Goal: Information Seeking & Learning: Learn about a topic

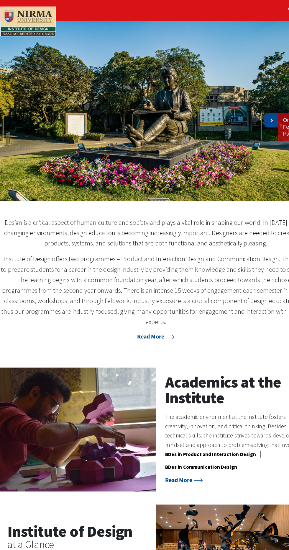
click at [248, 102] on link at bounding box center [249, 108] width 12 height 13
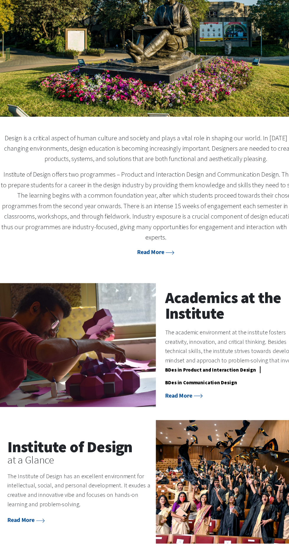
scroll to position [19, 0]
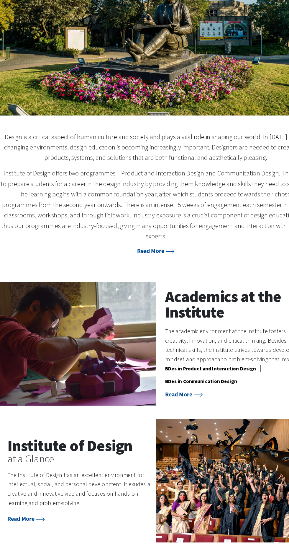
click at [94, 487] on p "The Institute of Design has an excellent environment for intellectual, social, …" at bounding box center [76, 499] width 130 height 34
click at [42, 524] on icon at bounding box center [41, 526] width 8 height 4
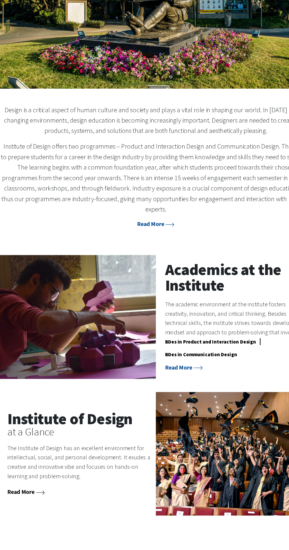
scroll to position [66, 0]
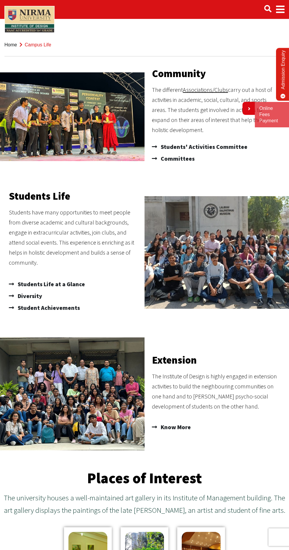
click at [279, 9] on span "Main navigation" at bounding box center [280, 9] width 9 height 17
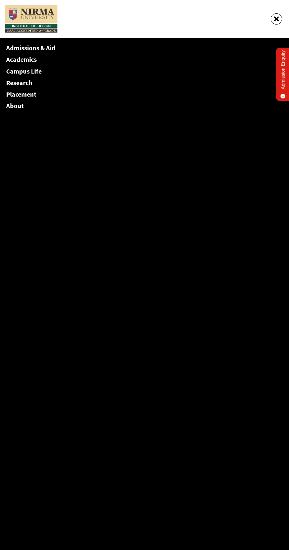
click at [17, 58] on link "Academics" at bounding box center [21, 59] width 31 height 8
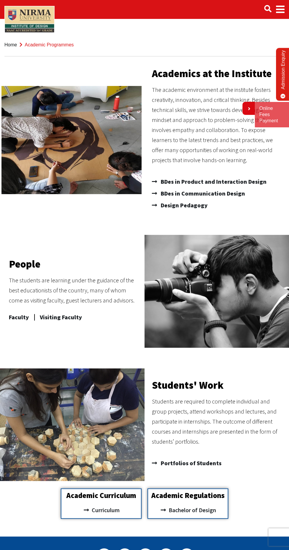
click at [282, 10] on span "Main navigation" at bounding box center [280, 9] width 9 height 17
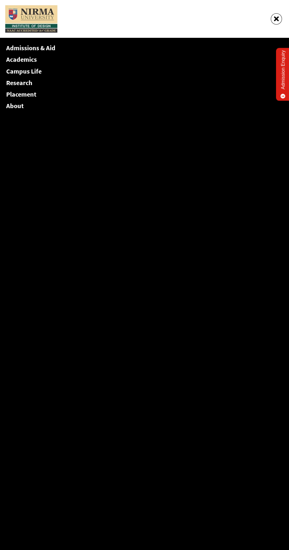
click at [42, 48] on link "Admissions & Aid" at bounding box center [30, 48] width 49 height 8
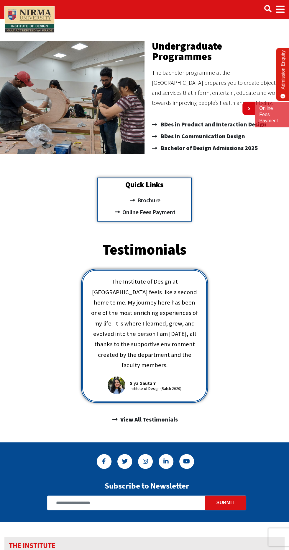
scroll to position [20, 0]
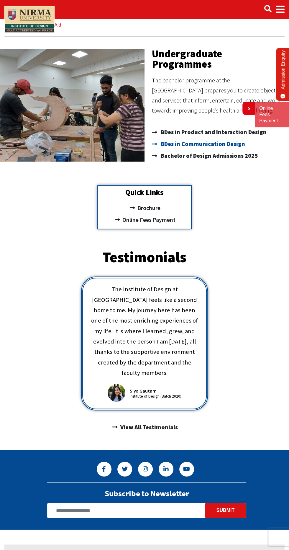
click at [202, 142] on span "BDes in Communication Design" at bounding box center [202, 144] width 86 height 12
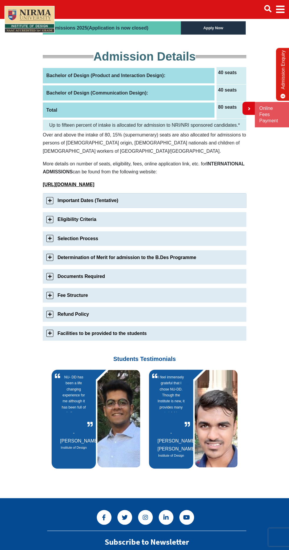
click at [175, 207] on link "Important Dates (Tentative)" at bounding box center [145, 200] width 204 height 14
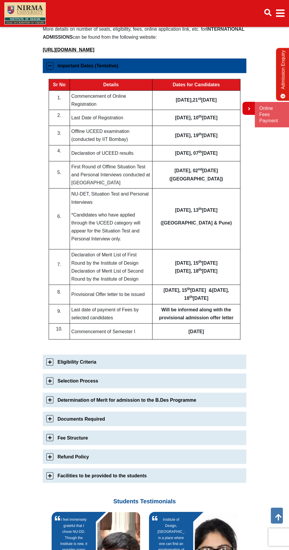
scroll to position [240, 0]
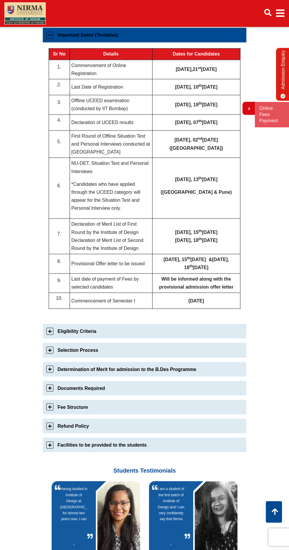
click at [187, 42] on link "Important Dates (Tentative)" at bounding box center [145, 35] width 204 height 14
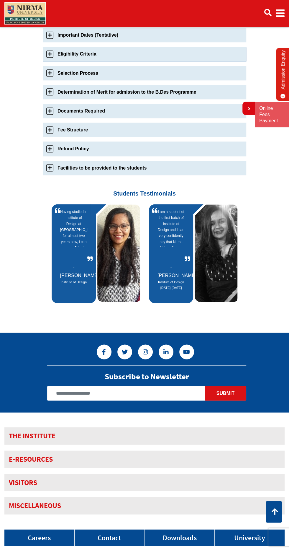
click at [169, 61] on link "Eligibility Criteria" at bounding box center [145, 54] width 204 height 14
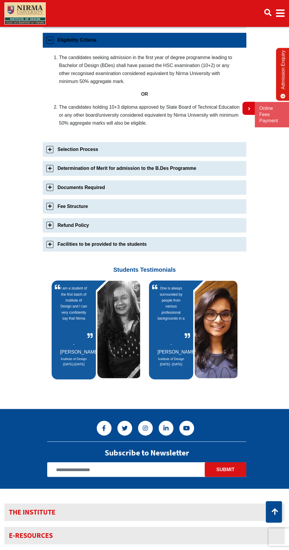
scroll to position [259, 0]
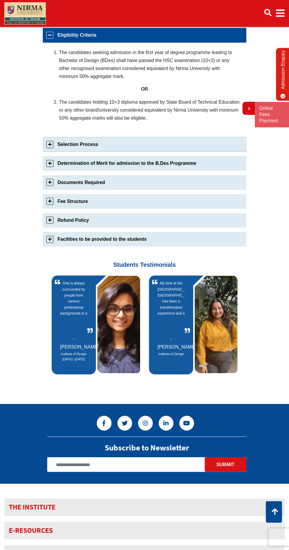
click at [117, 151] on link "Selection Process" at bounding box center [145, 144] width 204 height 14
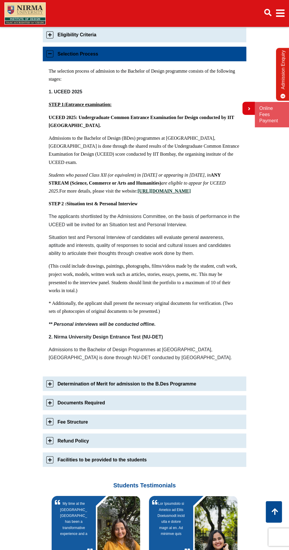
scroll to position [278, 0]
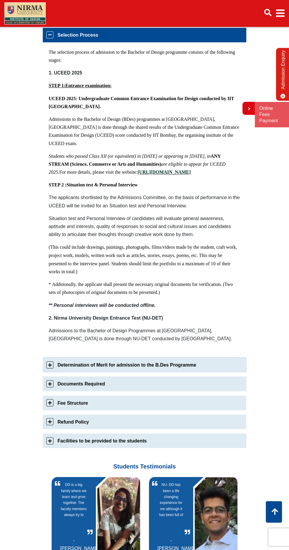
click at [99, 372] on link "Determination of Merit for admission to the B.Des Programme" at bounding box center [145, 364] width 204 height 14
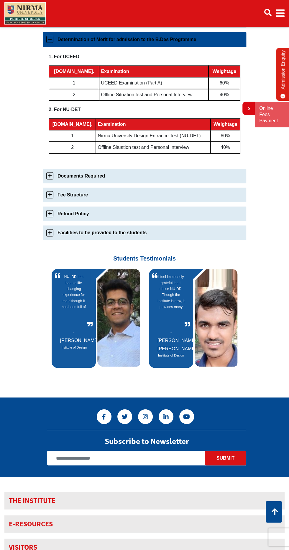
scroll to position [297, 0]
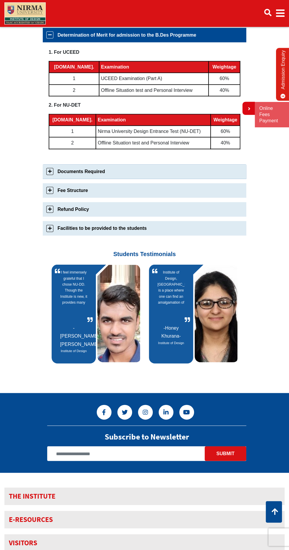
click at [105, 179] on link "Documents Required" at bounding box center [145, 171] width 204 height 14
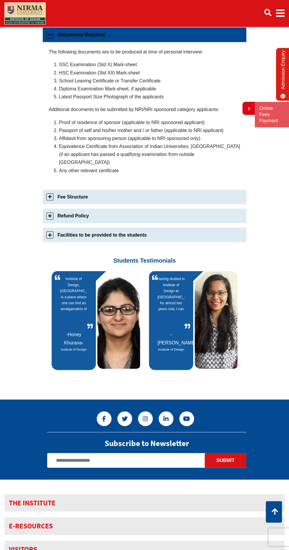
scroll to position [320, 0]
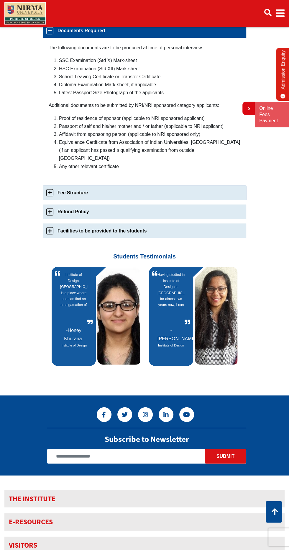
click at [117, 189] on link "Fee Structure" at bounding box center [145, 192] width 204 height 14
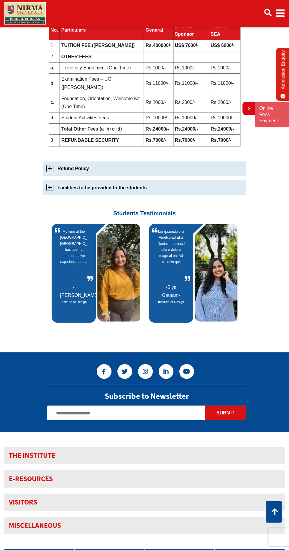
scroll to position [277, 0]
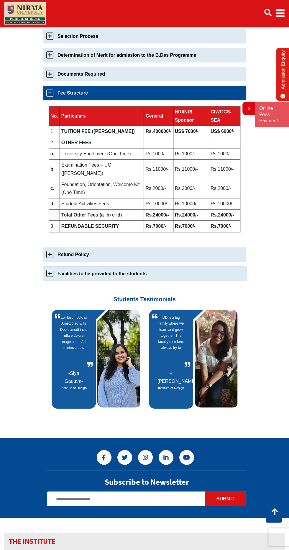
click at [192, 279] on link "Facilities to be provided to the students" at bounding box center [145, 273] width 204 height 14
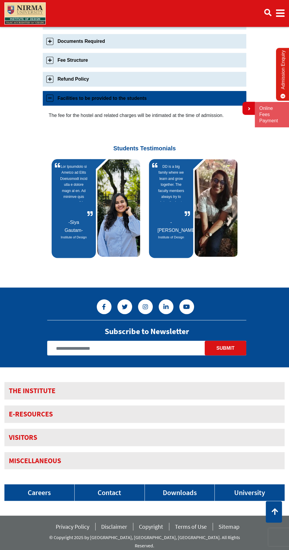
scroll to position [315, 0]
